Goal: Information Seeking & Learning: Learn about a topic

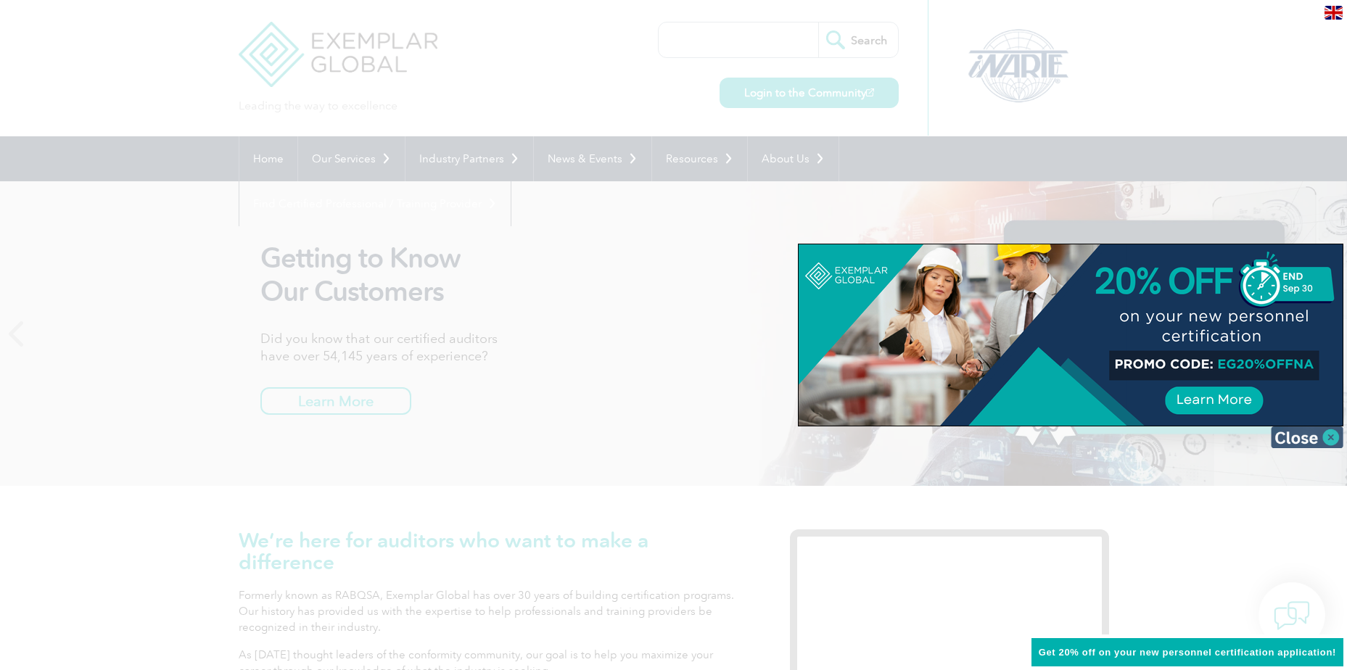
click at [1329, 437] on img at bounding box center [1307, 437] width 73 height 22
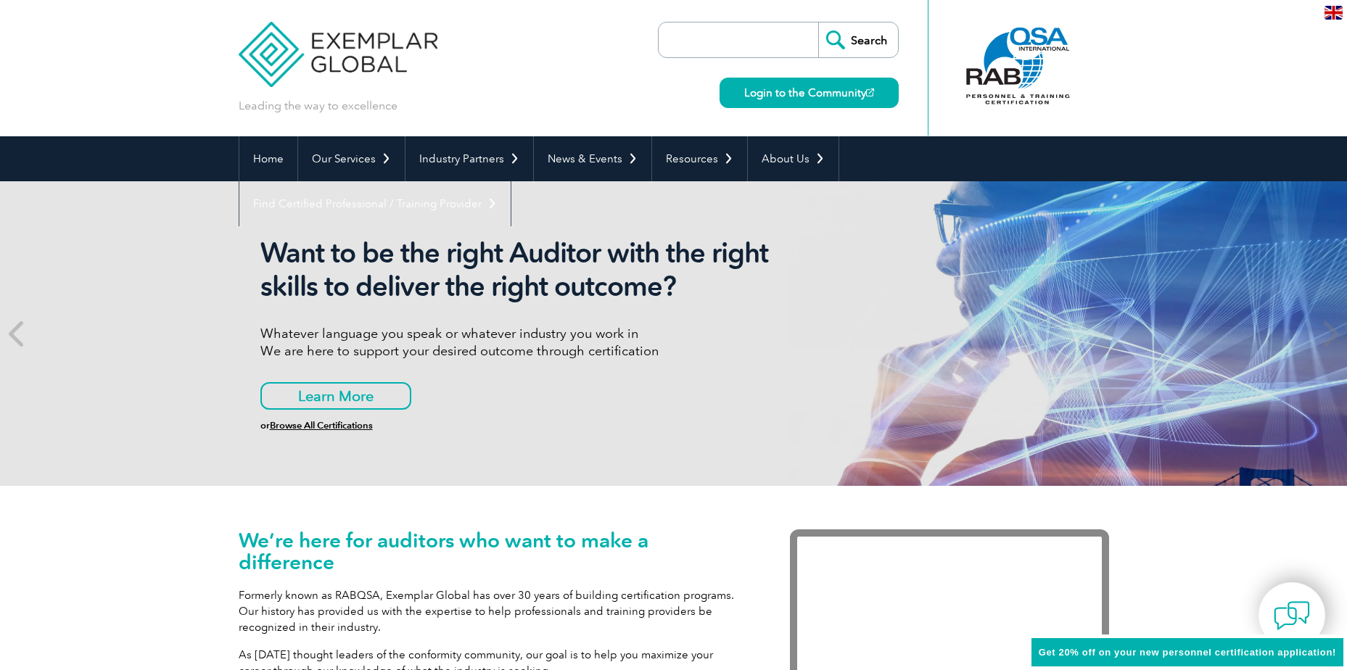
click at [721, 46] on input "search" at bounding box center [742, 39] width 152 height 35
type input "42001"
click at [818, 22] on input "Search" at bounding box center [858, 39] width 80 height 35
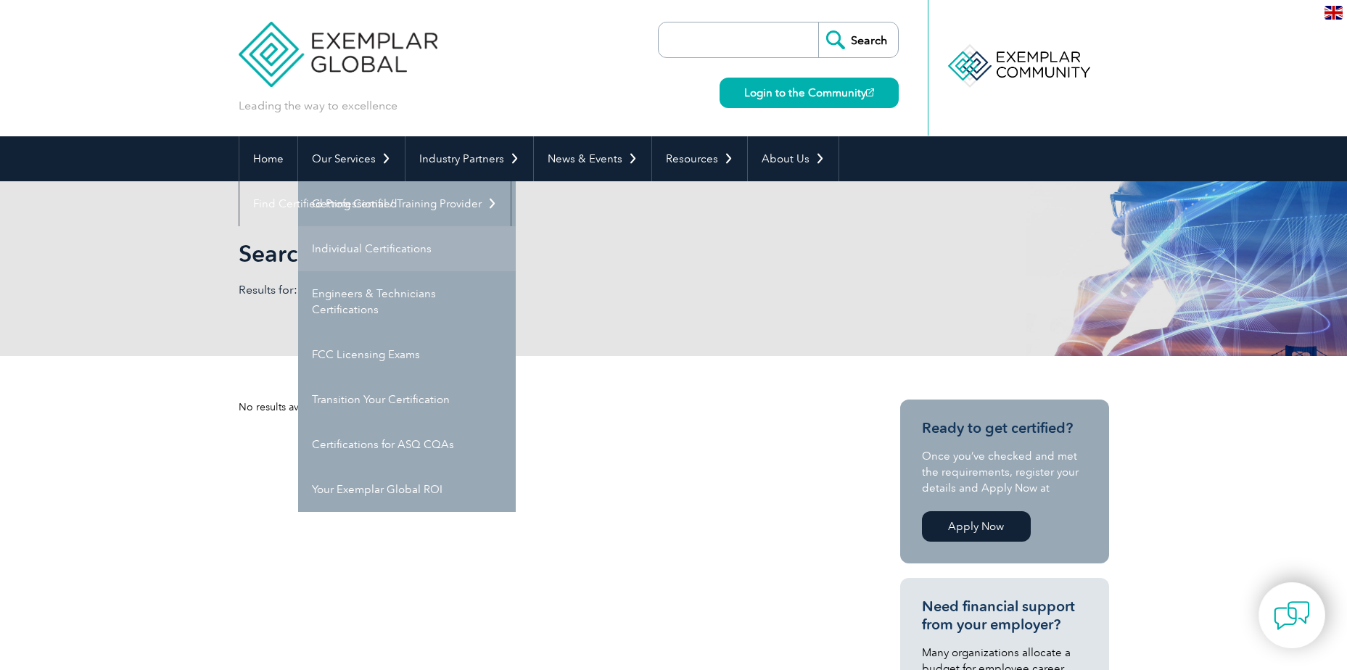
click at [347, 248] on link "Individual Certifications" at bounding box center [407, 248] width 218 height 45
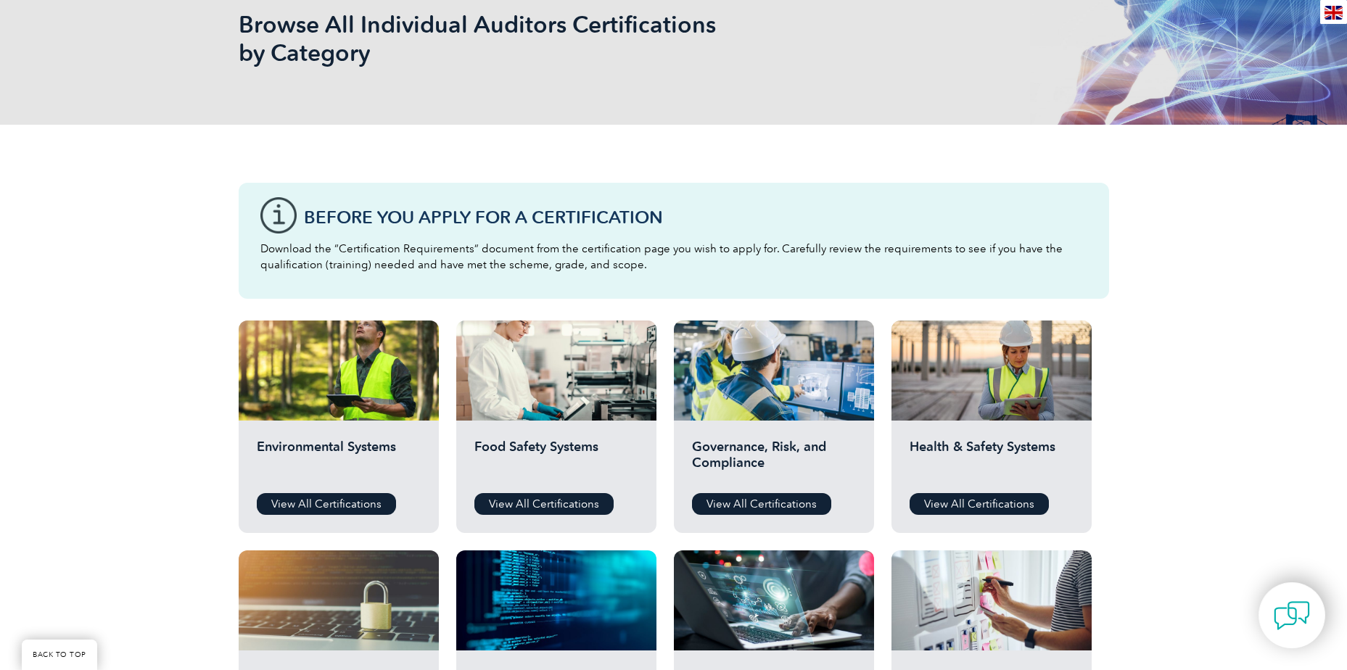
scroll to position [435, 0]
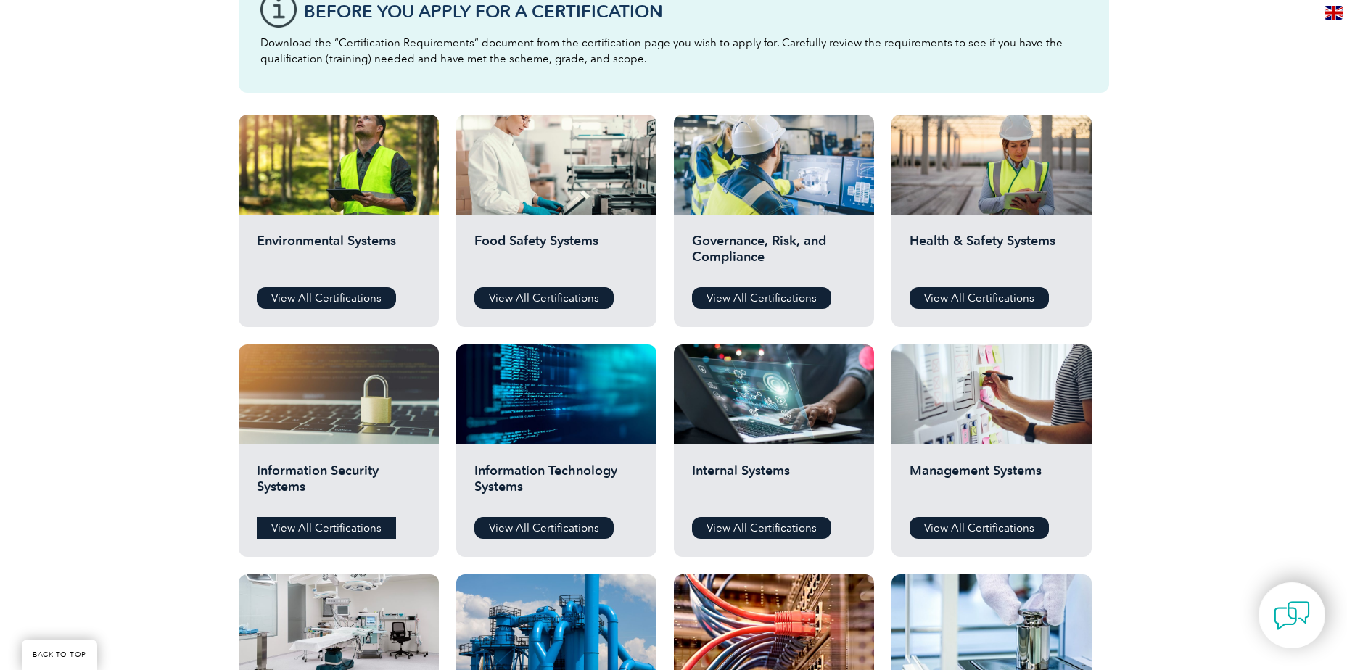
click at [347, 525] on link "View All Certifications" at bounding box center [326, 528] width 139 height 22
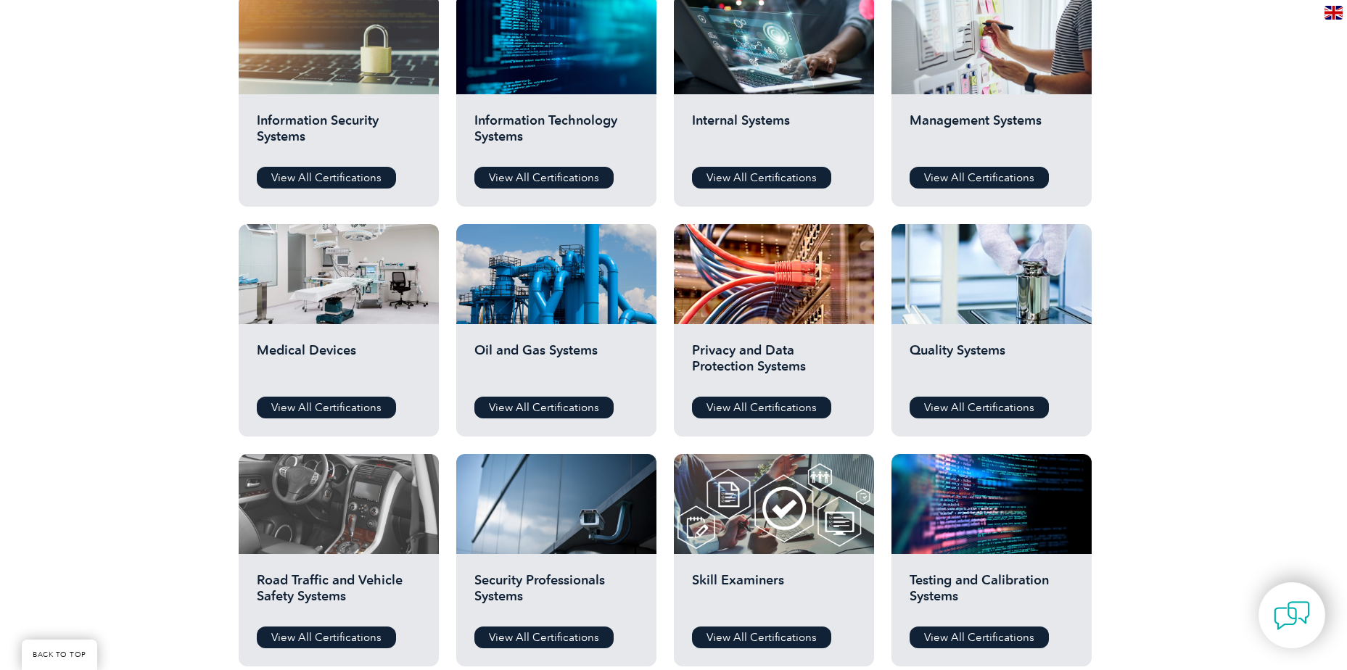
scroll to position [798, 0]
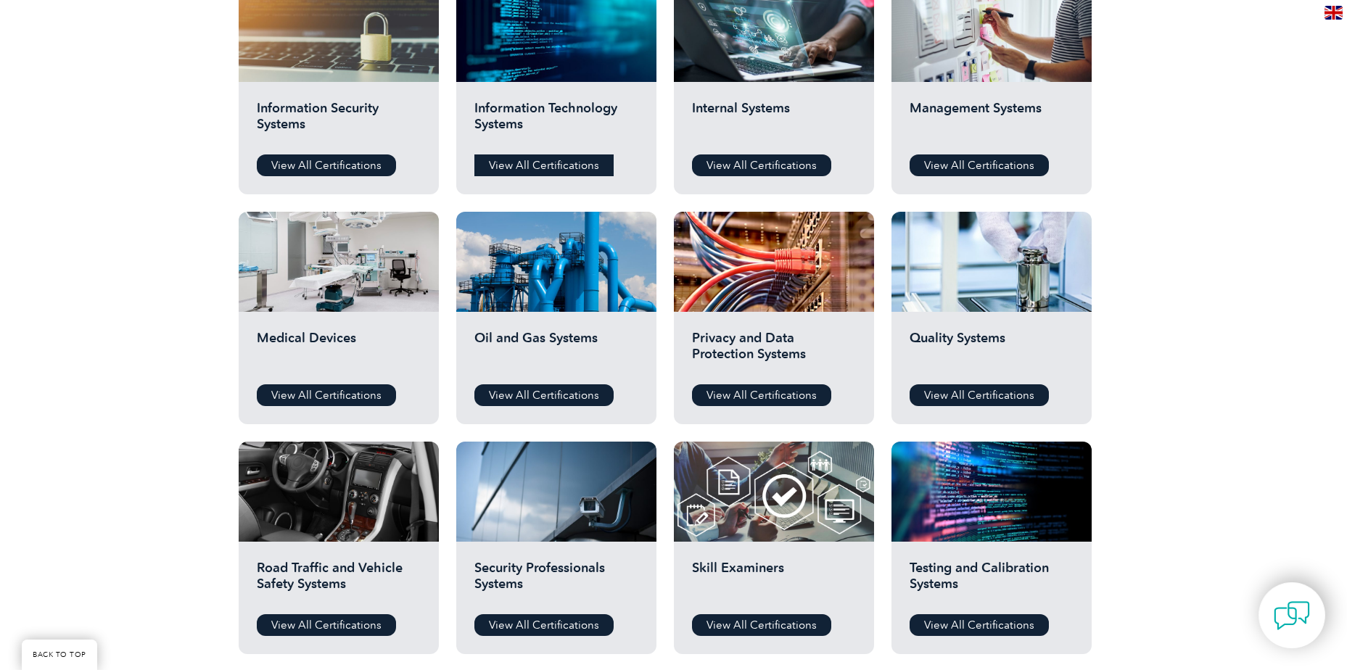
click at [561, 160] on link "View All Certifications" at bounding box center [543, 165] width 139 height 22
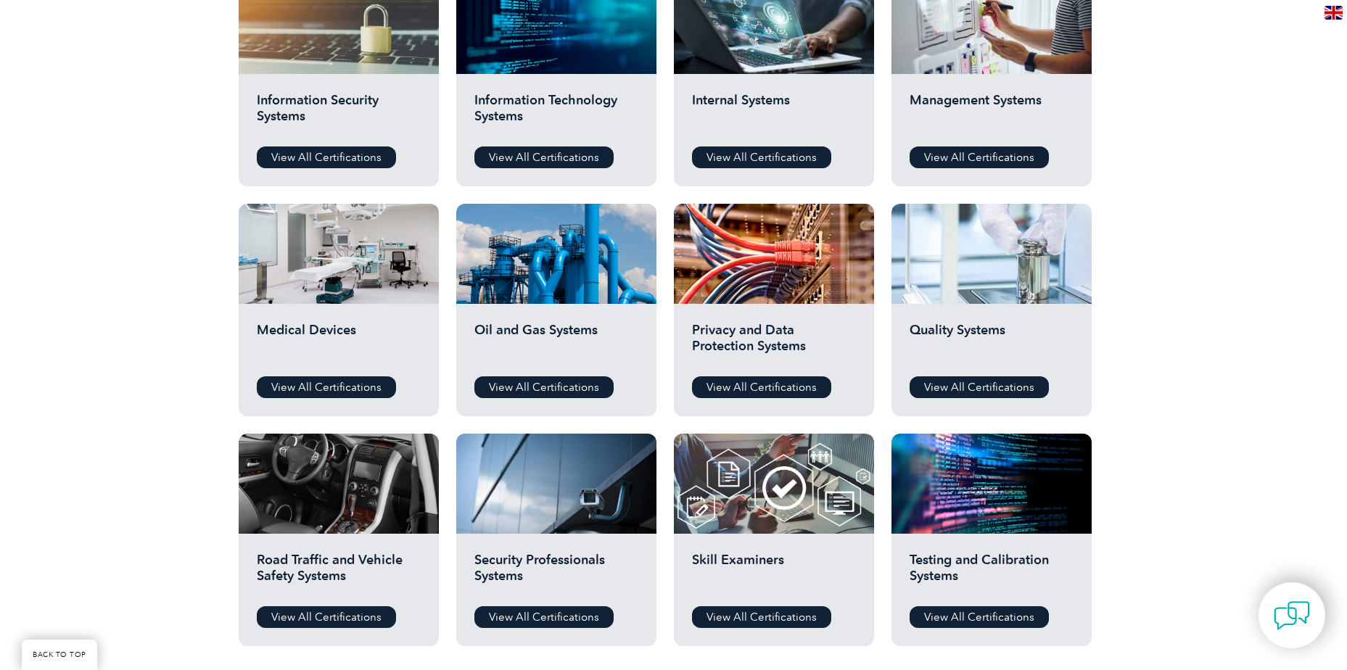
scroll to position [772, 0]
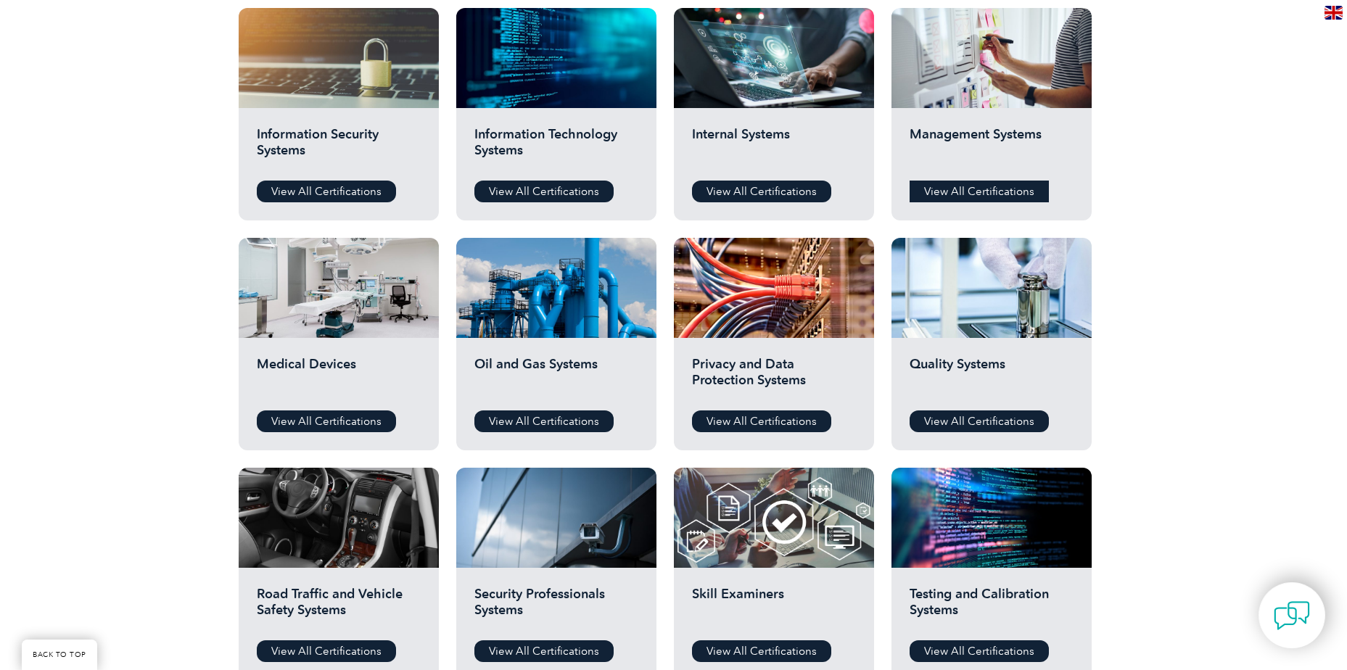
click at [1004, 192] on link "View All Certifications" at bounding box center [979, 192] width 139 height 22
click at [587, 190] on link "View All Certifications" at bounding box center [543, 192] width 139 height 22
click at [332, 187] on link "View All Certifications" at bounding box center [326, 192] width 139 height 22
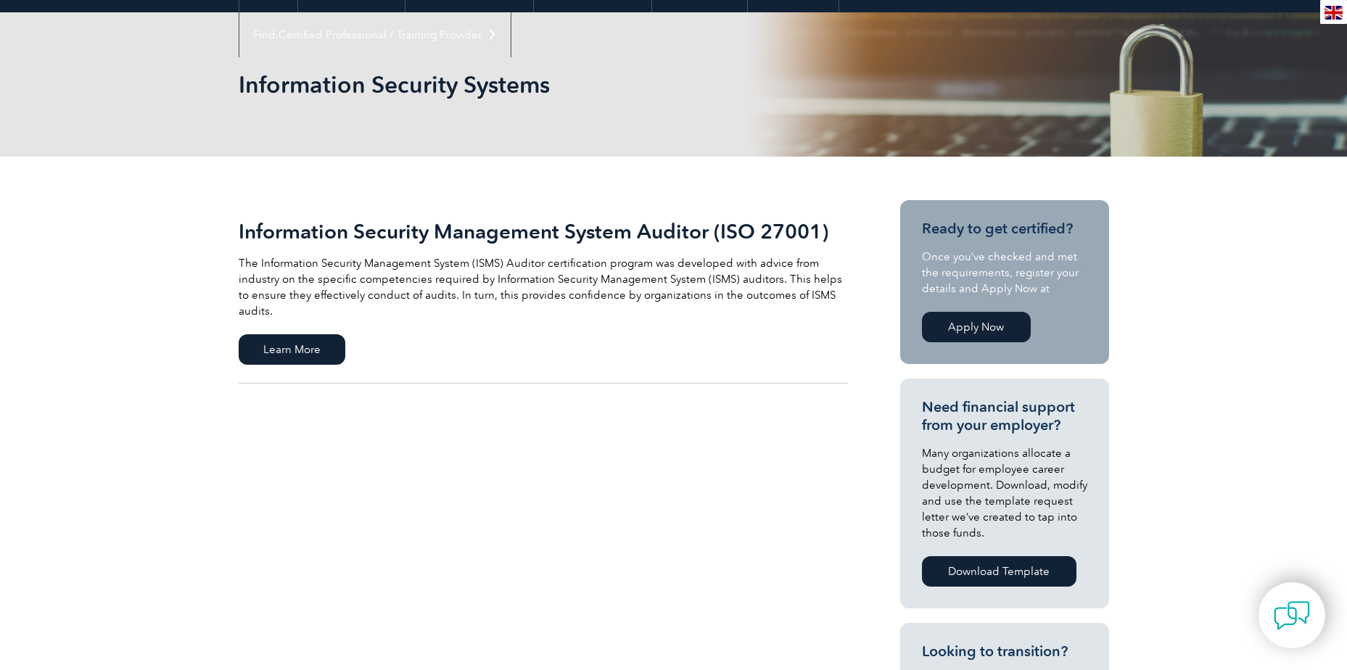
scroll to position [363, 0]
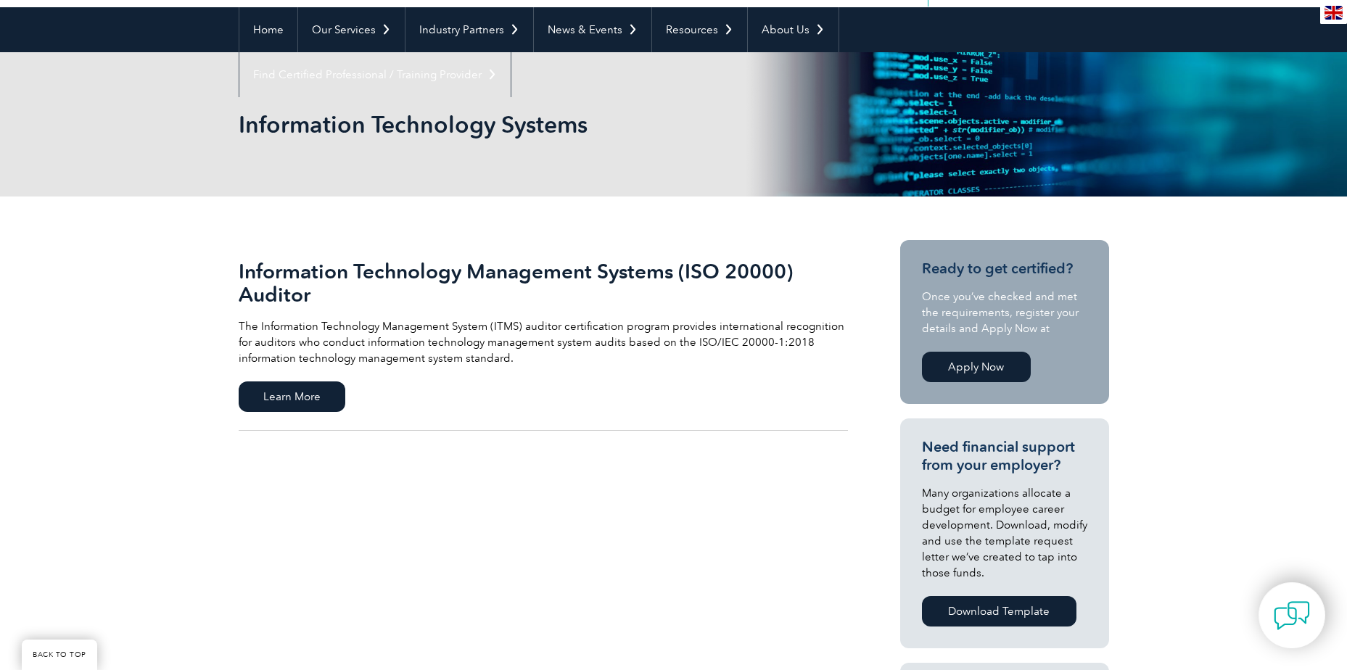
scroll to position [363, 0]
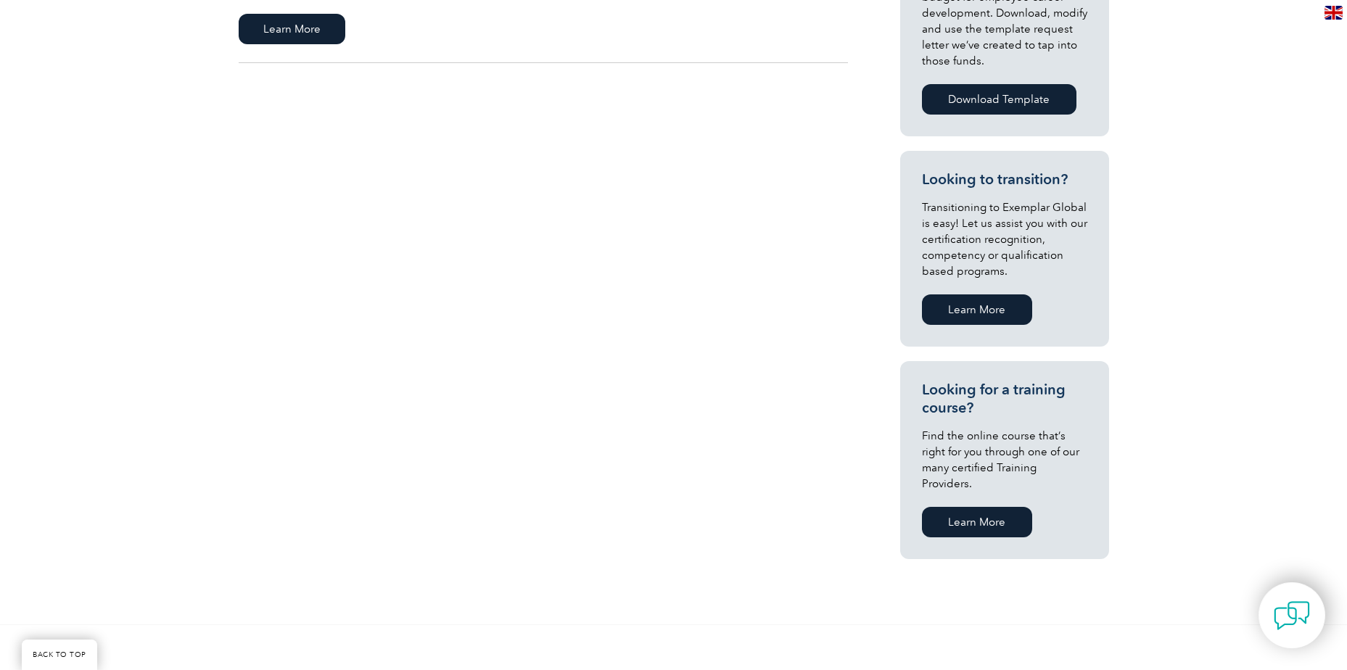
scroll to position [653, 0]
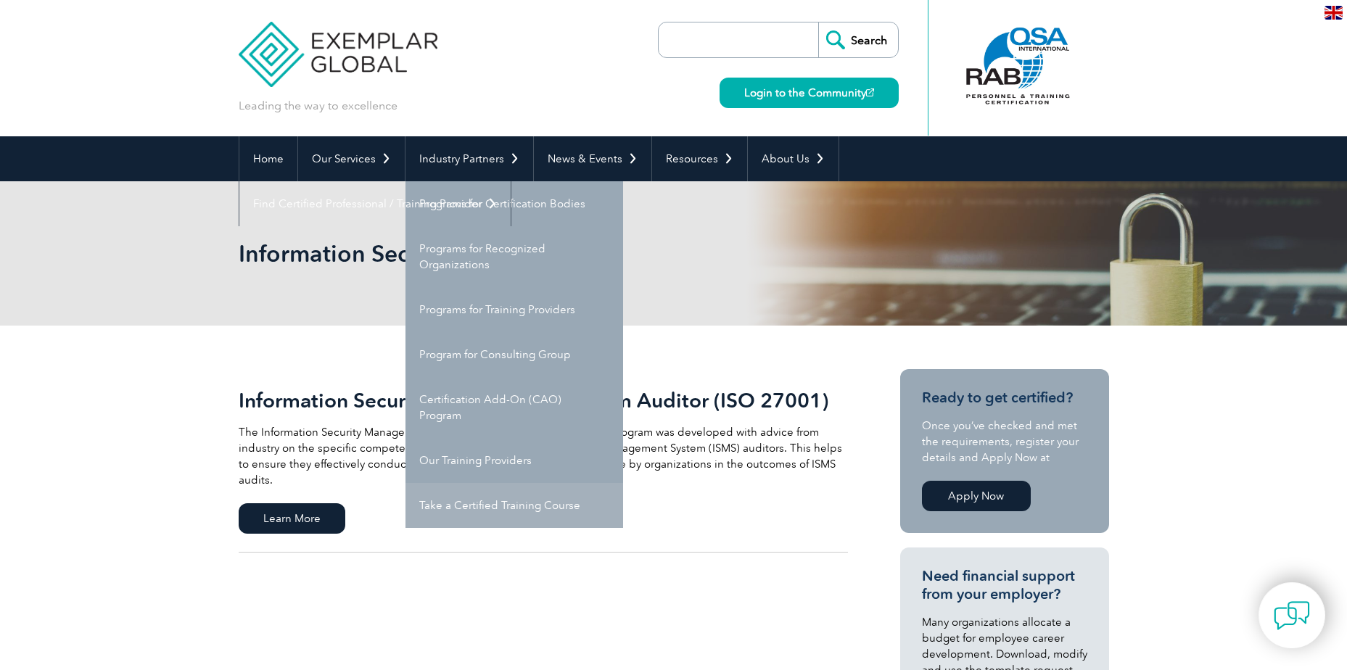
click at [480, 509] on link "Take a Certified Training Course" at bounding box center [514, 505] width 218 height 45
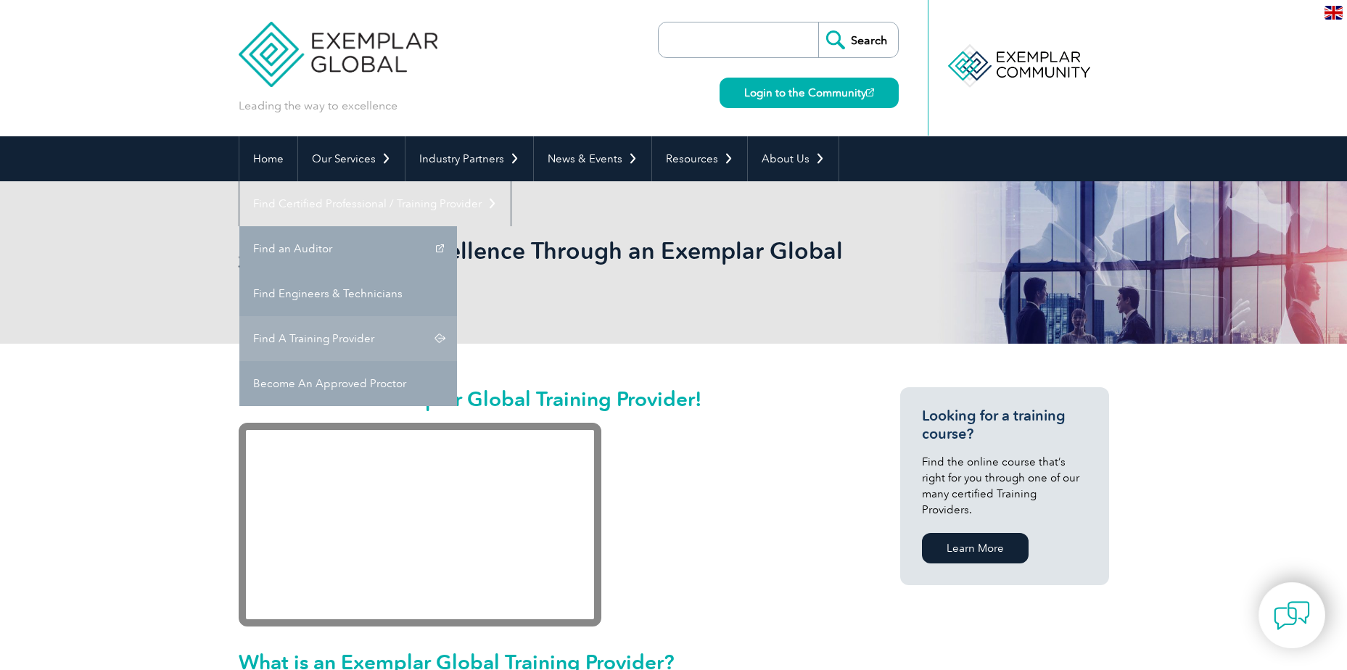
click at [457, 316] on link "Find A Training Provider" at bounding box center [348, 338] width 218 height 45
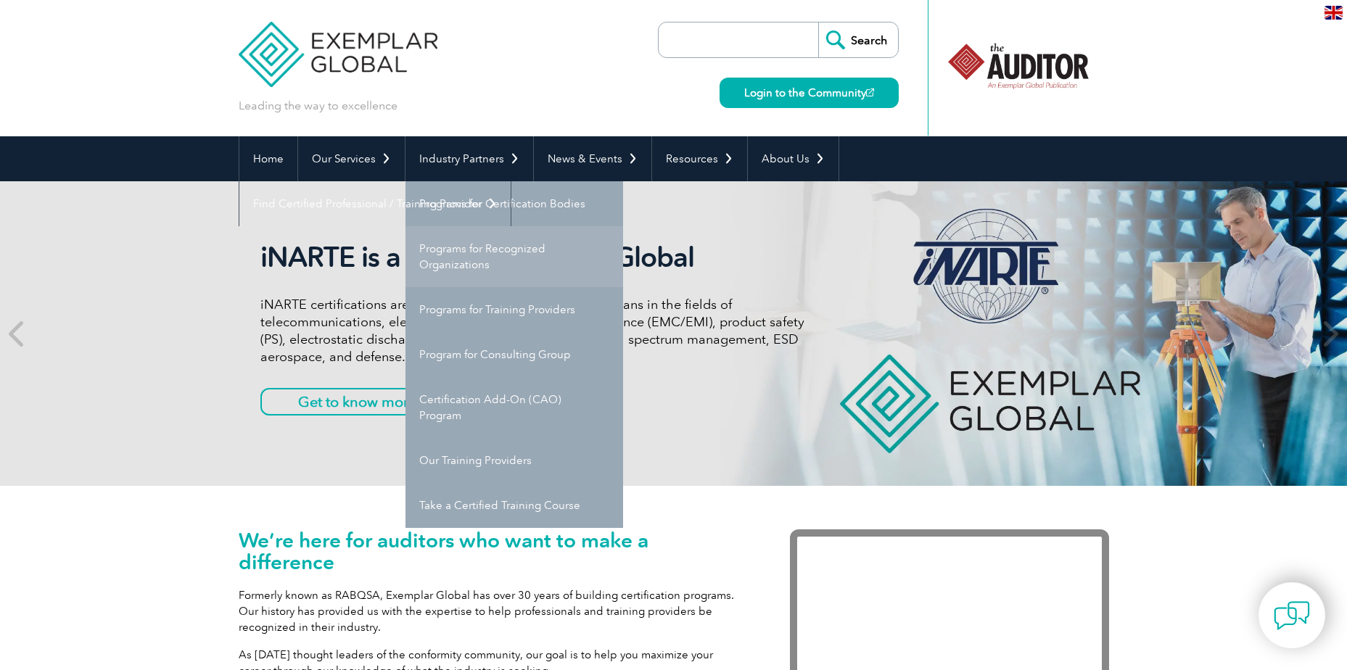
click at [469, 250] on link "Programs for Recognized Organizations" at bounding box center [514, 256] width 218 height 61
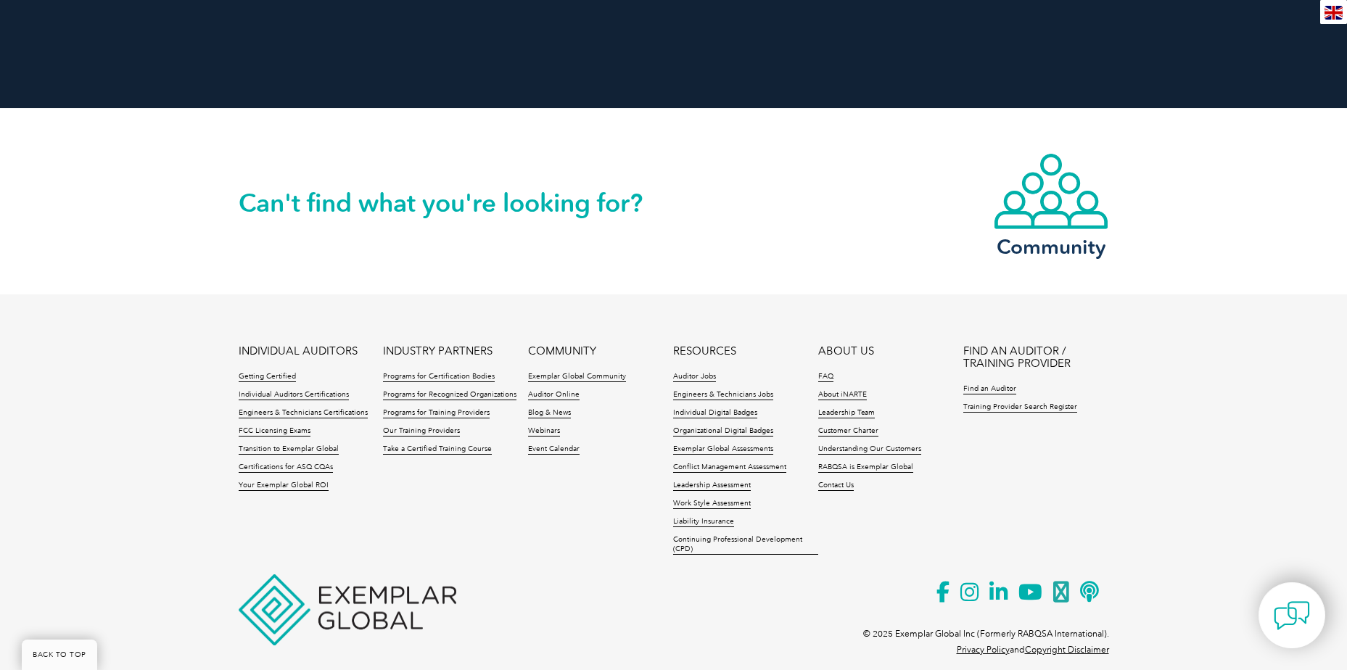
scroll to position [1813, 0]
